Goal: Task Accomplishment & Management: Manage account settings

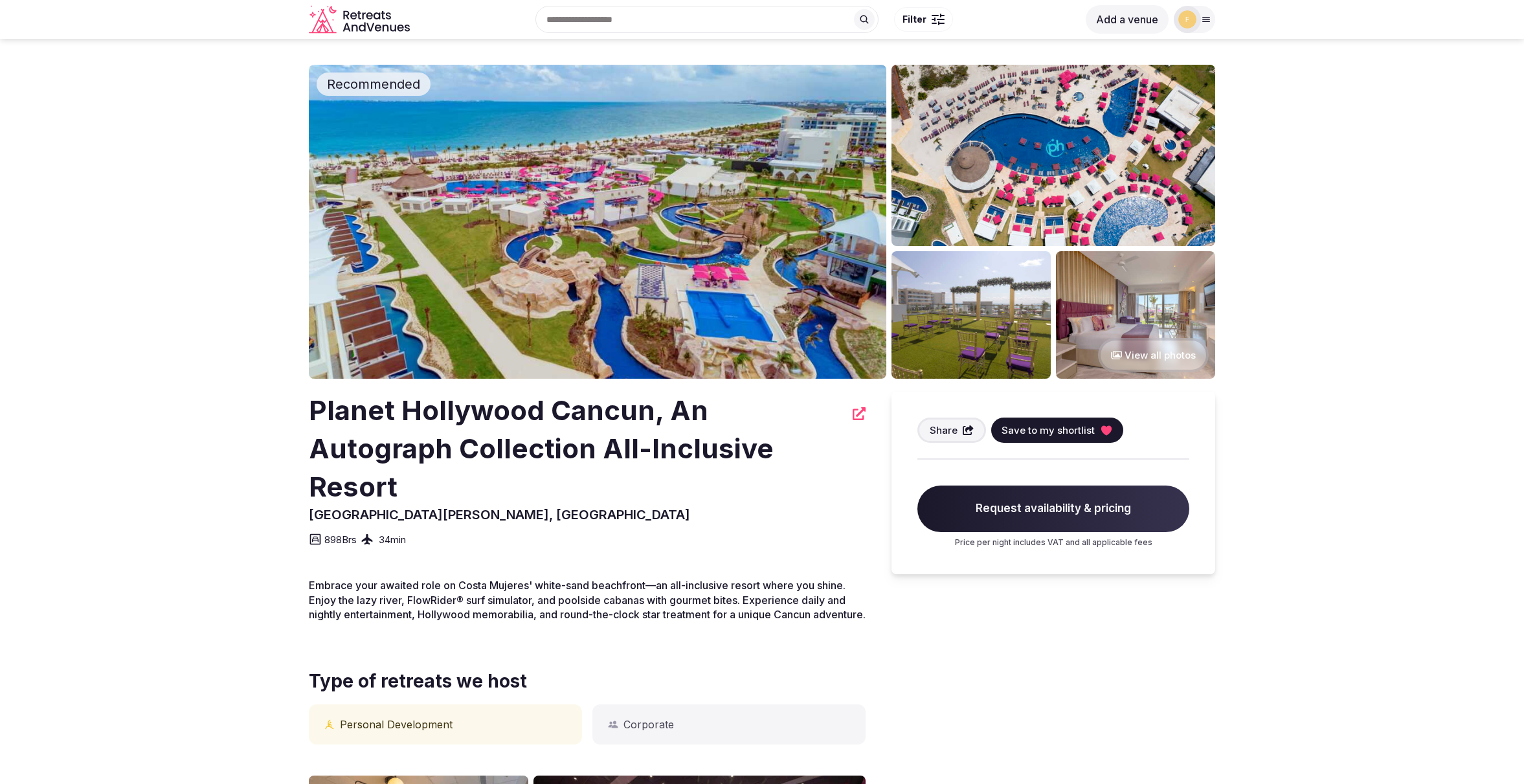
click at [1081, 433] on span "Save to my shortlist" at bounding box center [1048, 430] width 93 height 14
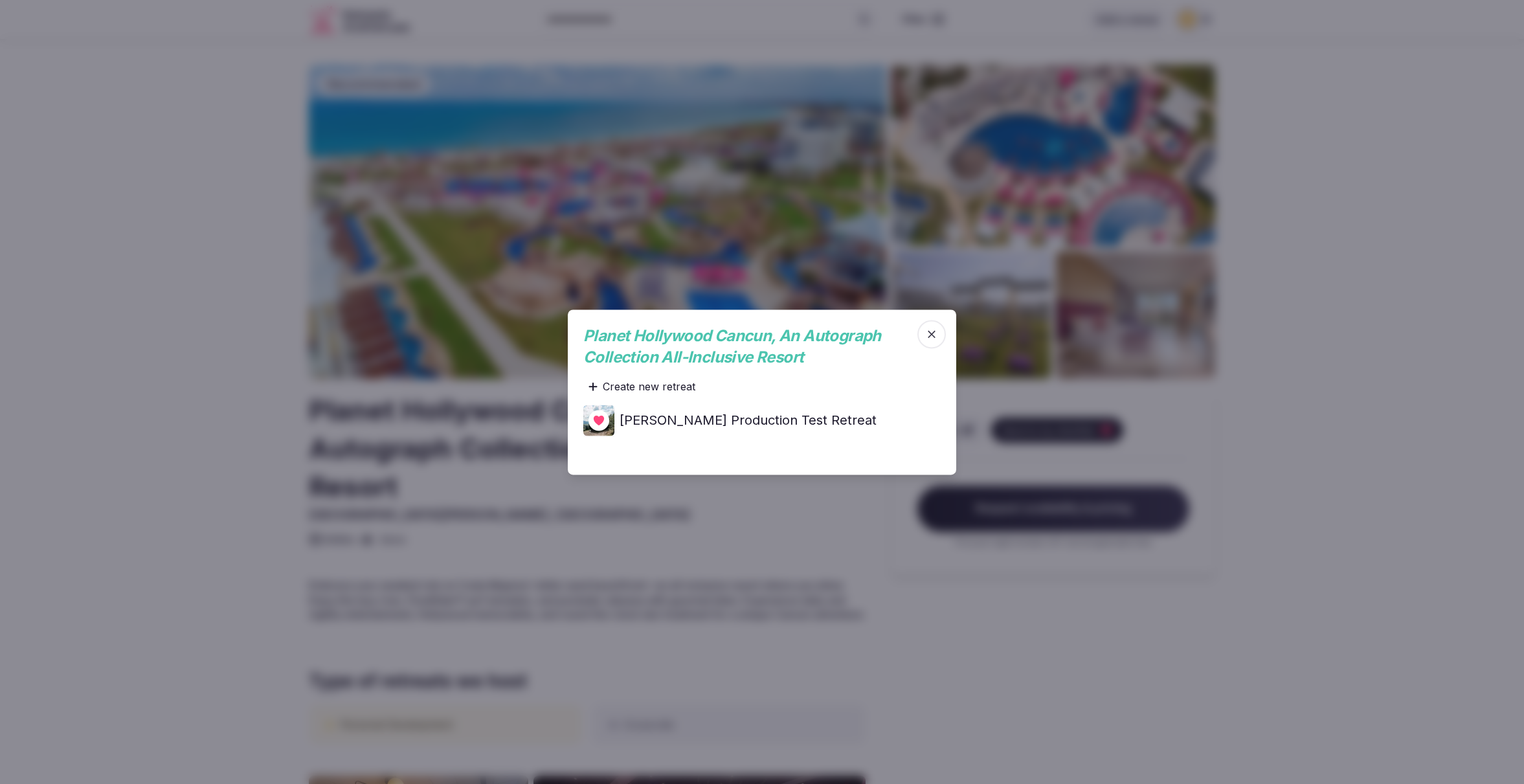
click at [939, 333] on span "button" at bounding box center [932, 334] width 29 height 29
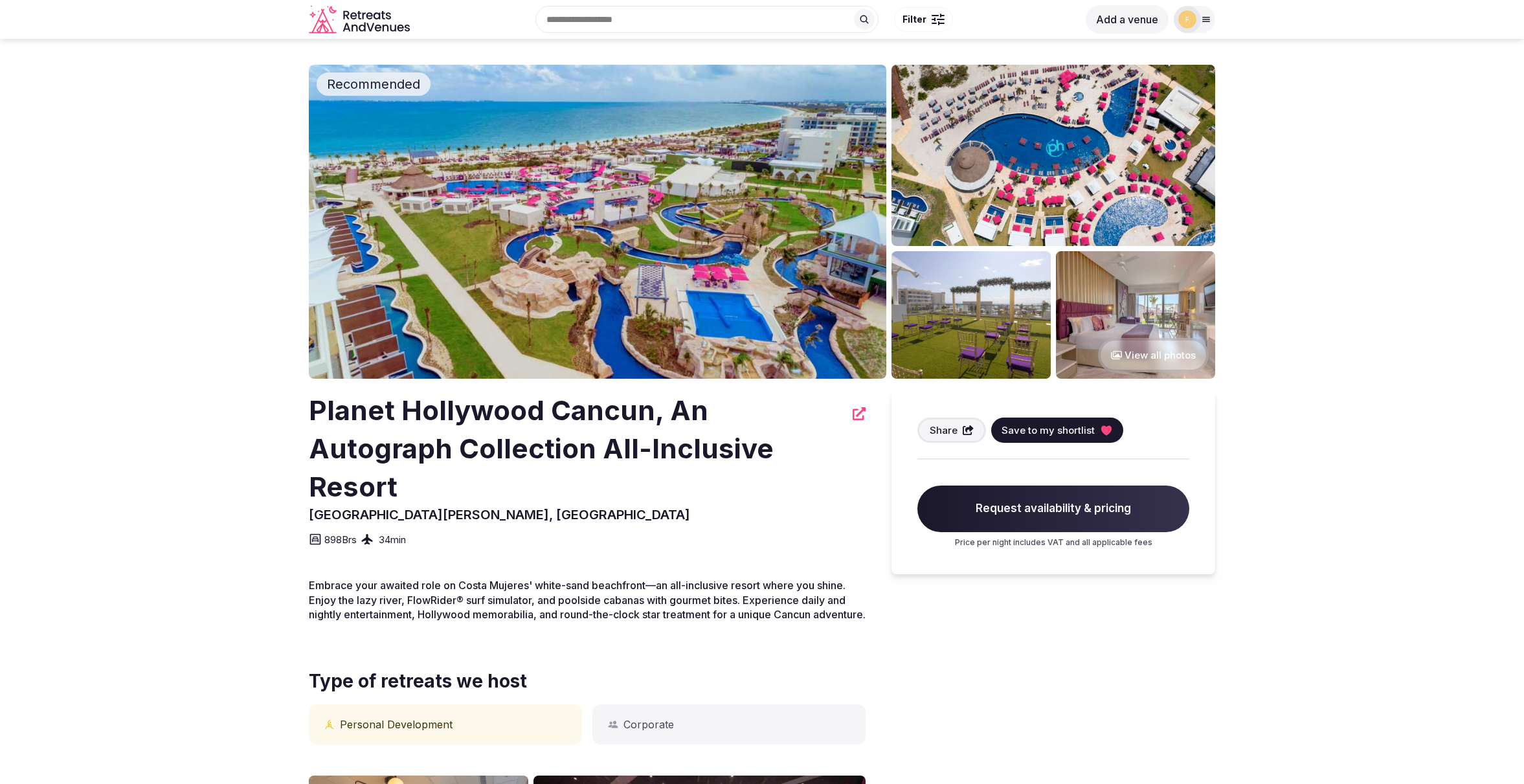
click at [1048, 431] on span "Save to my shortlist" at bounding box center [1048, 430] width 93 height 14
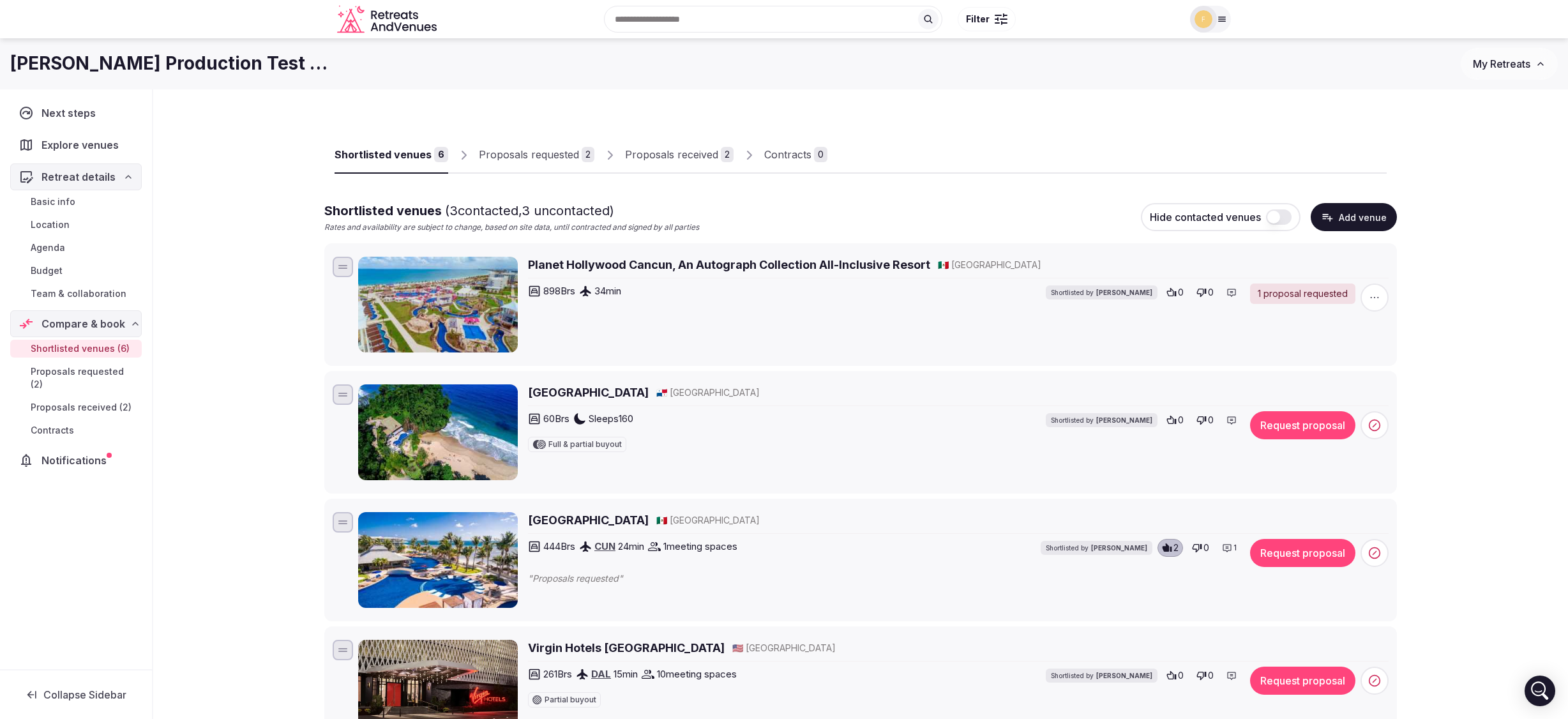
click at [698, 150] on div "Proposals received" at bounding box center [672, 154] width 93 height 16
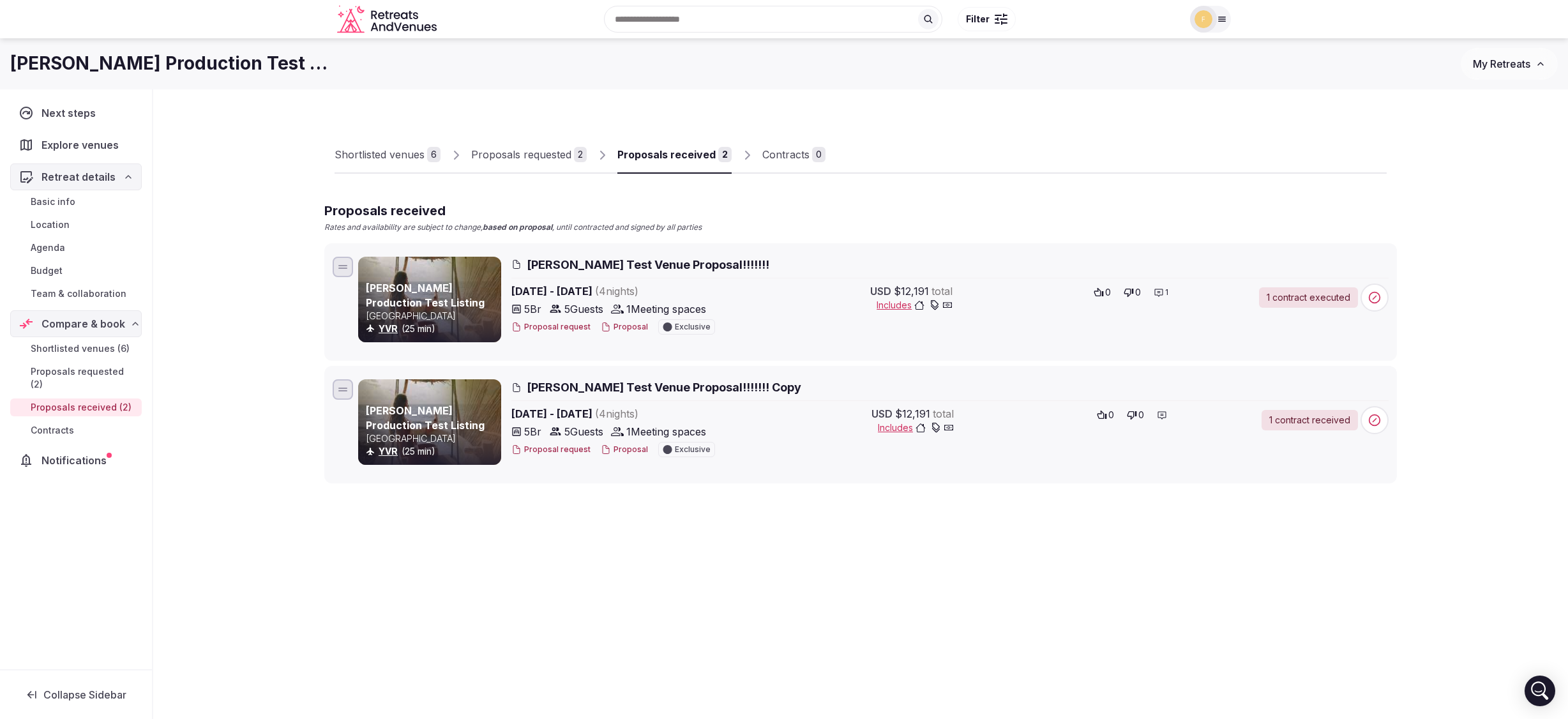
click at [1226, 24] on icon at bounding box center [1222, 19] width 10 height 10
click at [1150, 144] on link "My retreats" at bounding box center [1152, 140] width 136 height 20
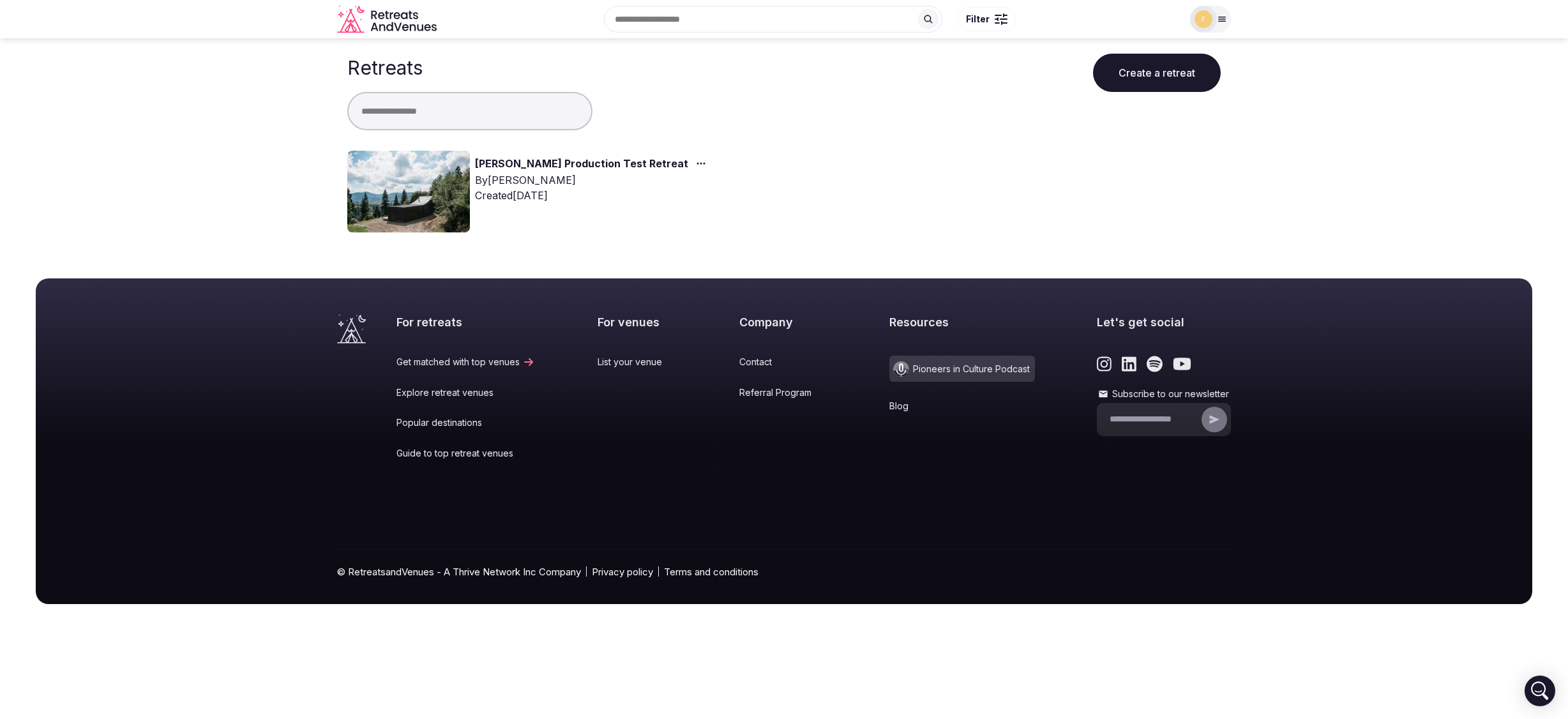
click at [1213, 18] on div at bounding box center [1204, 19] width 27 height 27
